Goal: Transaction & Acquisition: Purchase product/service

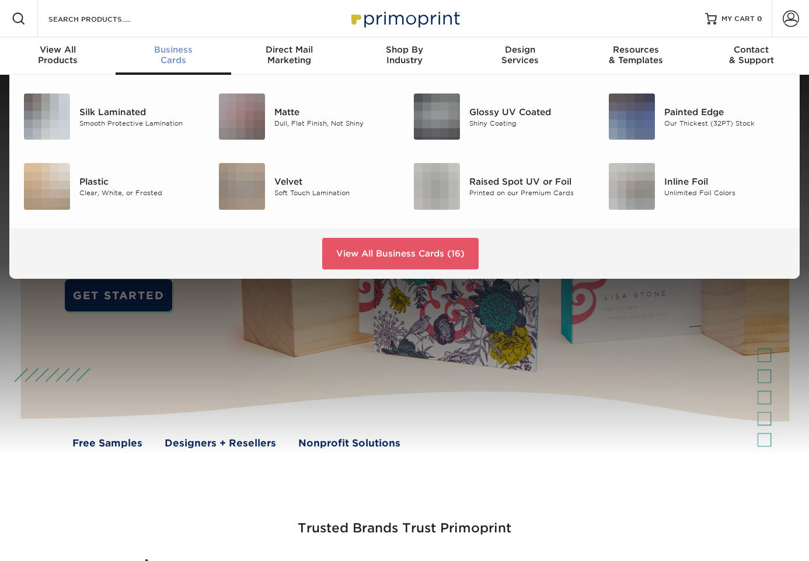
click at [168, 50] on span "Business" at bounding box center [174, 49] width 116 height 11
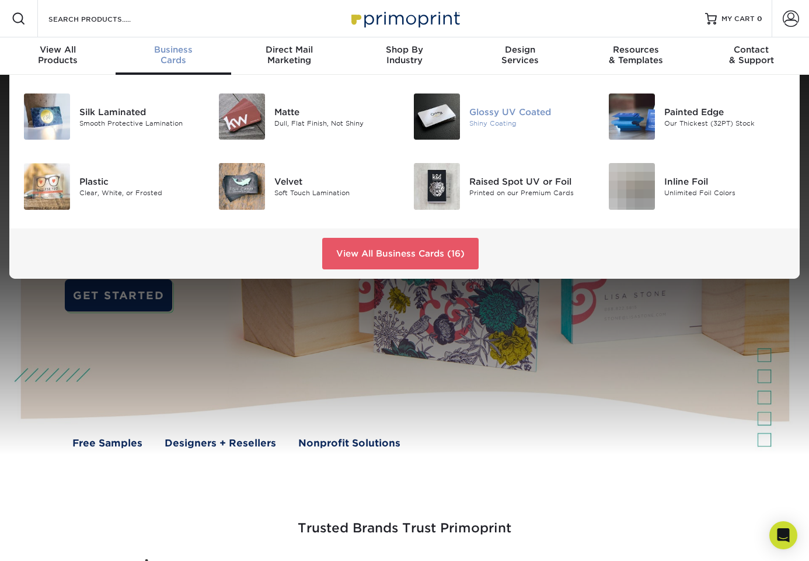
click at [461, 115] on div at bounding box center [437, 116] width 65 height 46
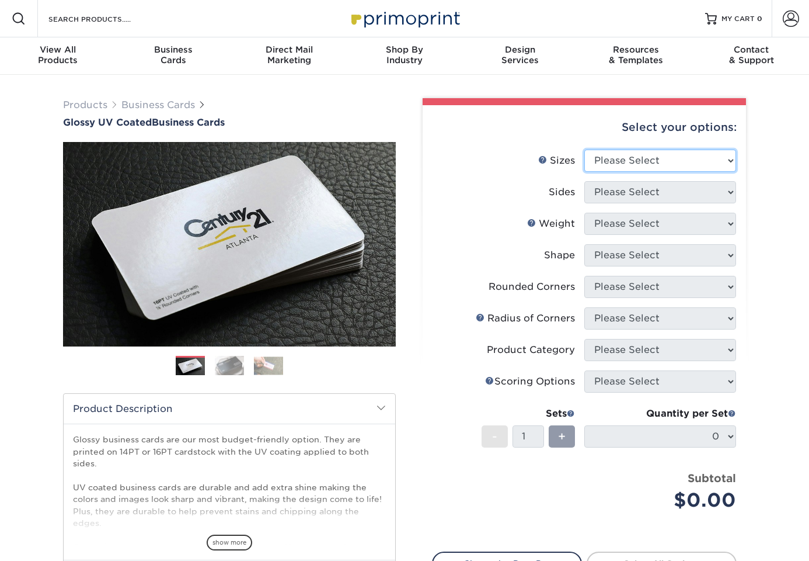
click at [728, 161] on div "Select your options: Sizes Help Sizes Please Select 1.5" x 3.5" - Mini 1.75" x …" at bounding box center [584, 379] width 323 height 549
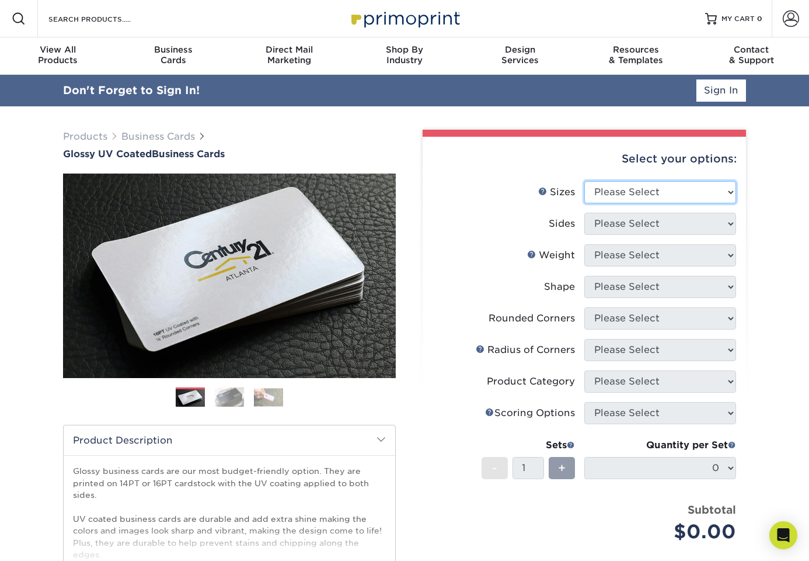
select select "2.00x3.50"
click at [585, 181] on select "Please Select 1.5" x 3.5" - Mini 1.75" x 3.5" - Mini 2" x 2" - Square 2" x 3" -…" at bounding box center [661, 192] width 152 height 22
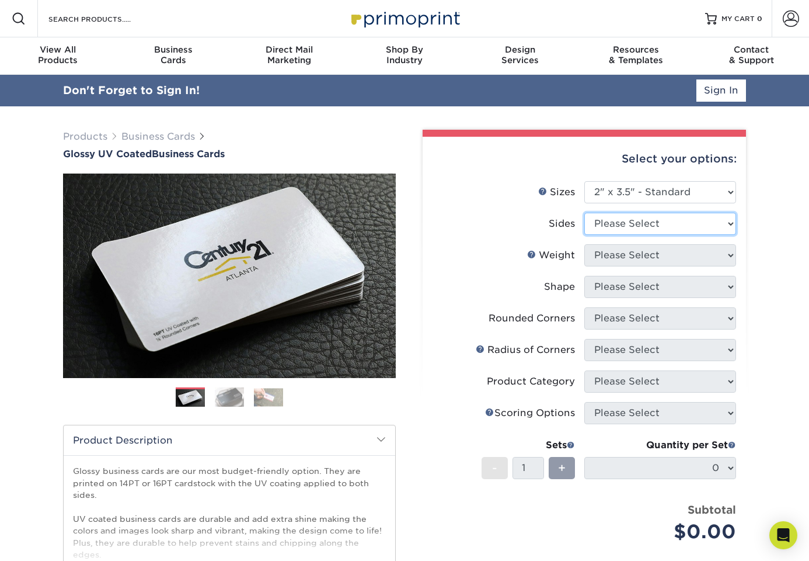
click at [725, 222] on select "Please Select Print Both Sides Print Front Only" at bounding box center [661, 224] width 152 height 22
select select "13abbda7-1d64-4f25-8bb2-c179b224825d"
click at [585, 213] on select "Please Select Print Both Sides Print Front Only" at bounding box center [661, 224] width 152 height 22
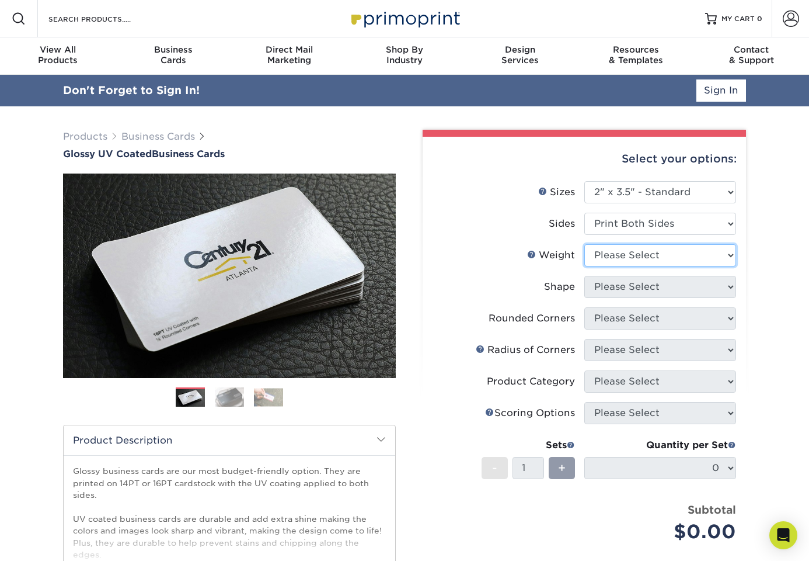
click at [729, 256] on select "Please Select 16PT 14PT" at bounding box center [661, 255] width 152 height 22
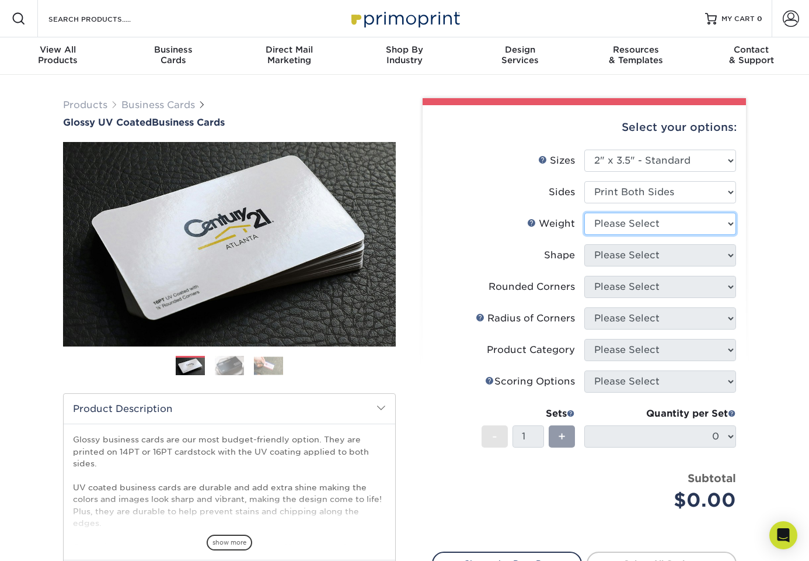
select select "16PT"
click at [585, 213] on select "Please Select 16PT 14PT" at bounding box center [661, 224] width 152 height 22
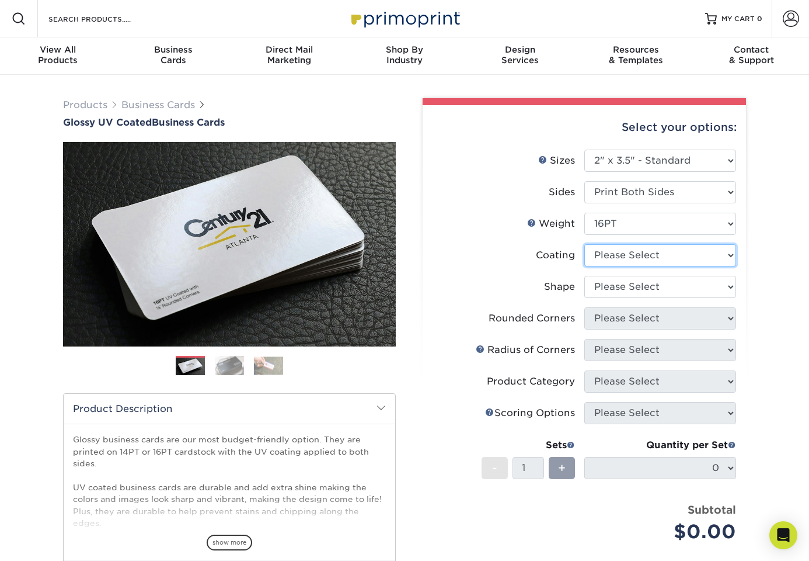
click at [730, 255] on select at bounding box center [661, 255] width 152 height 22
select select "1e8116af-acfc-44b1-83dc-8181aa338834"
click at [585, 244] on select at bounding box center [661, 255] width 152 height 22
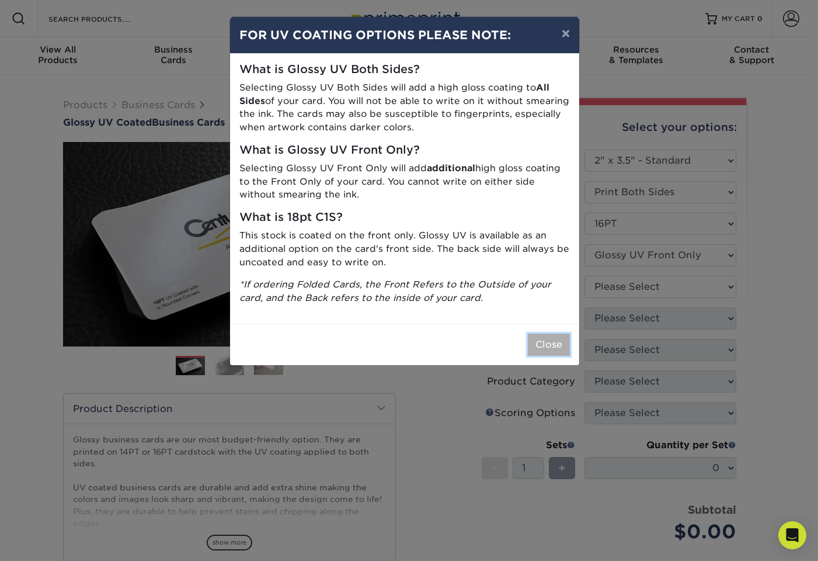
click at [547, 342] on button "Close" at bounding box center [549, 344] width 42 height 22
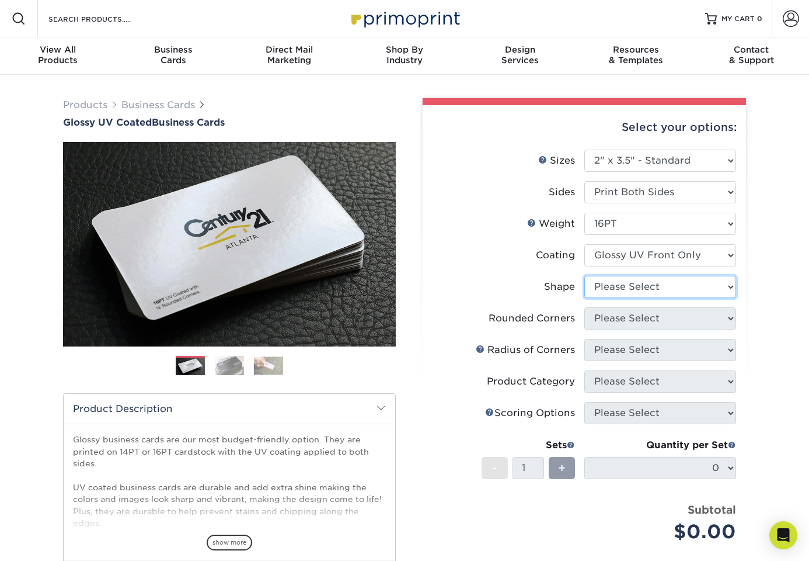
click at [736, 282] on select "Please Select Standard" at bounding box center [661, 287] width 152 height 22
select select "standard"
click at [585, 276] on select "Please Select Standard" at bounding box center [661, 287] width 152 height 22
click at [729, 315] on select "Please Select Yes - Round 2 Corners Yes - Round 4 Corners No" at bounding box center [661, 318] width 152 height 22
select select "0"
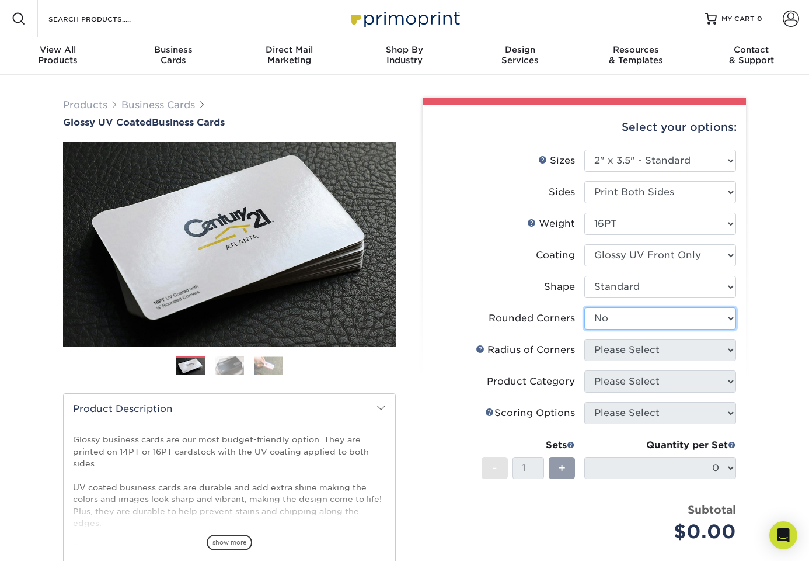
click at [585, 307] on select "Please Select Yes - Round 2 Corners Yes - Round 4 Corners No" at bounding box center [661, 318] width 152 height 22
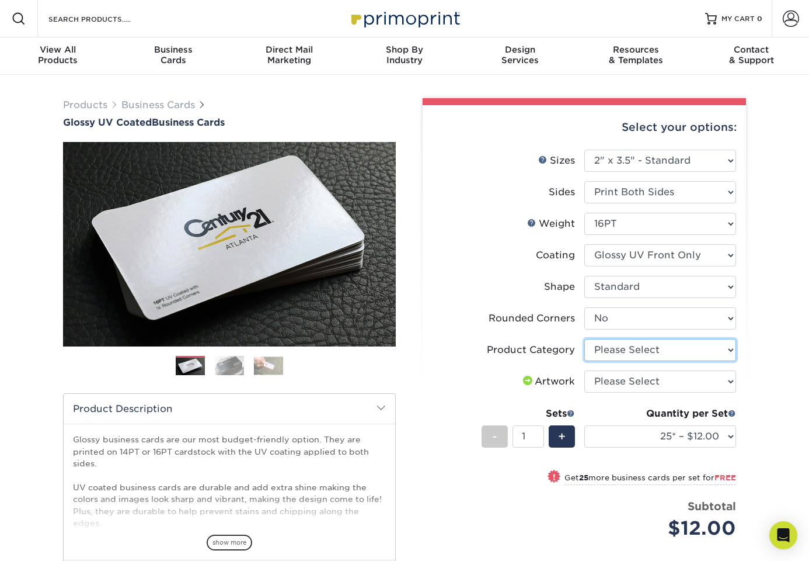
click at [725, 343] on select "Please Select Business Cards" at bounding box center [661, 350] width 152 height 22
select select "3b5148f1-0588-4f88-a218-97bcfdce65c1"
click at [585, 339] on select "Please Select Business Cards" at bounding box center [661, 350] width 152 height 22
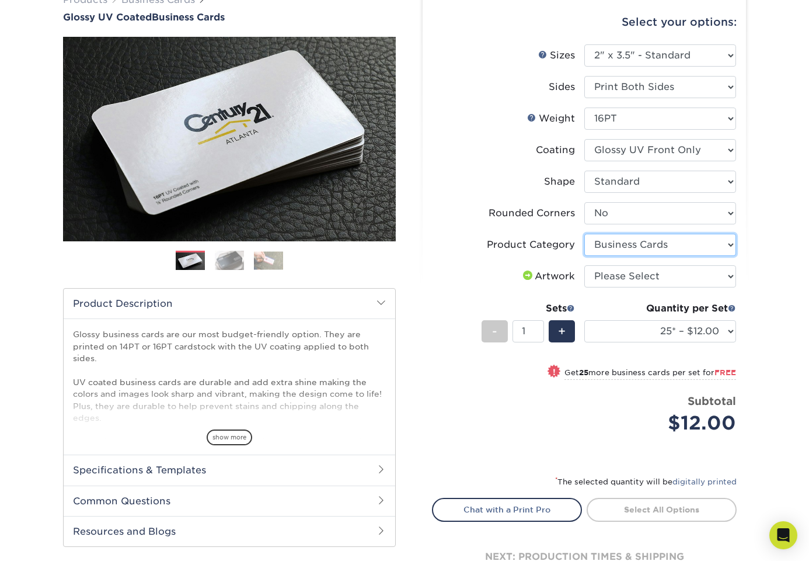
scroll to position [117, 0]
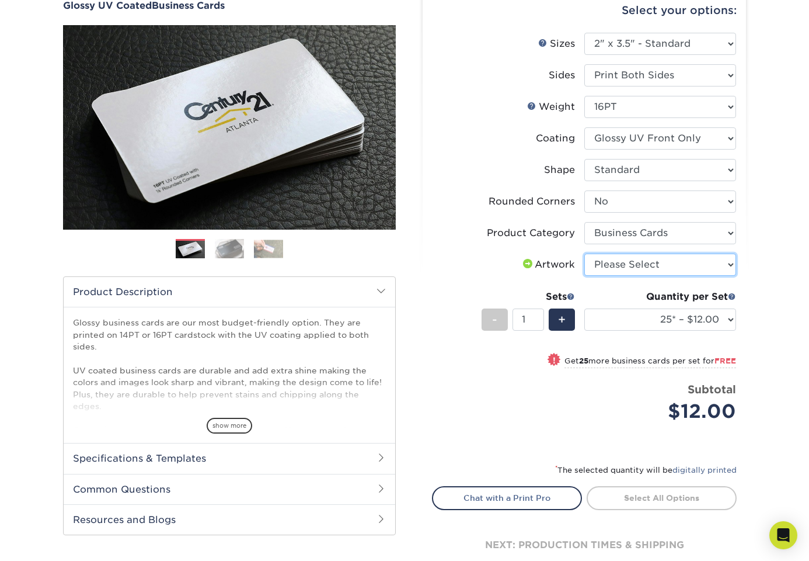
click at [731, 265] on select "Please Select I will upload files I need a design - $100" at bounding box center [661, 264] width 152 height 22
select select "upload"
click at [585, 253] on select "Please Select I will upload files I need a design - $100" at bounding box center [661, 264] width 152 height 22
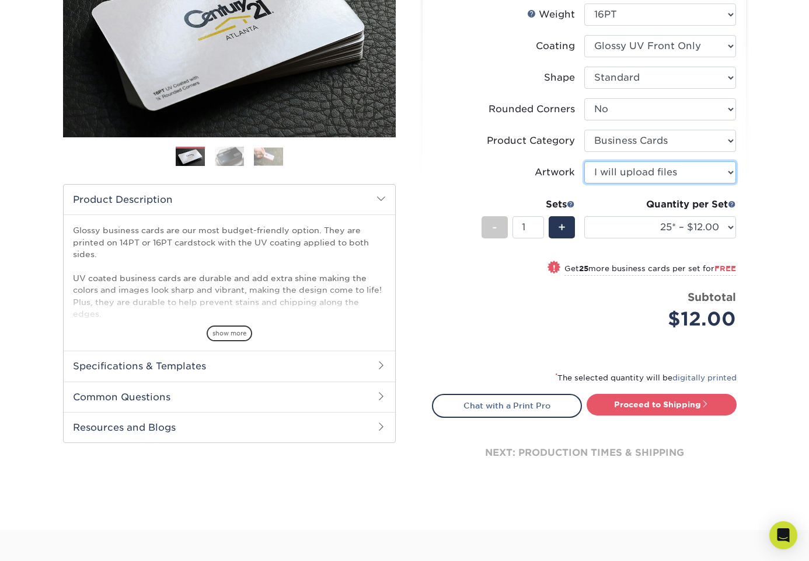
scroll to position [234, 0]
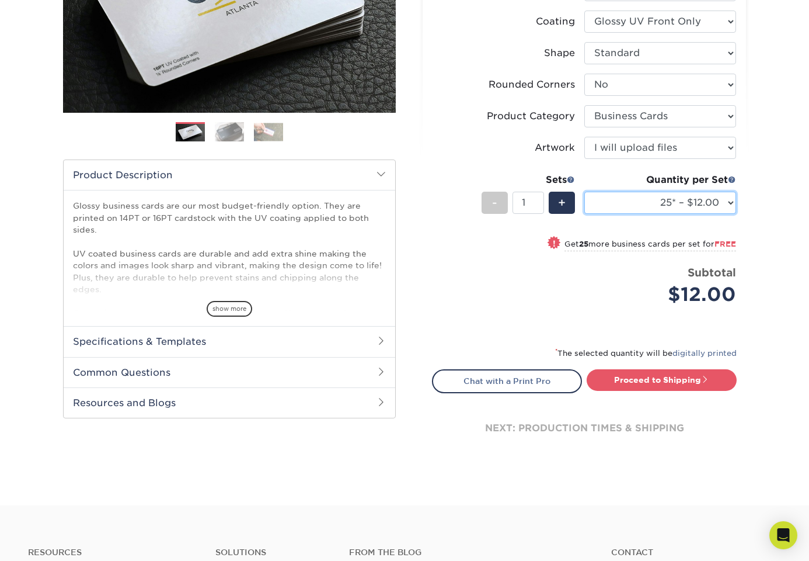
click at [730, 204] on select "25* – $12.00 50* – $12.00 100* – $12.00 250* – $21.00 500 – $42.00 1000 – $53.0…" at bounding box center [661, 203] width 152 height 22
click at [778, 204] on div "Products Business Cards Glossy UV Coated Business Cards Previous Next" at bounding box center [404, 173] width 809 height 664
click at [730, 203] on select "25* – $12.00 50* – $12.00 100* – $12.00 250* – $21.00 500 – $42.00 1000 – $53.0…" at bounding box center [661, 203] width 152 height 22
